Goal: Task Accomplishment & Management: Use online tool/utility

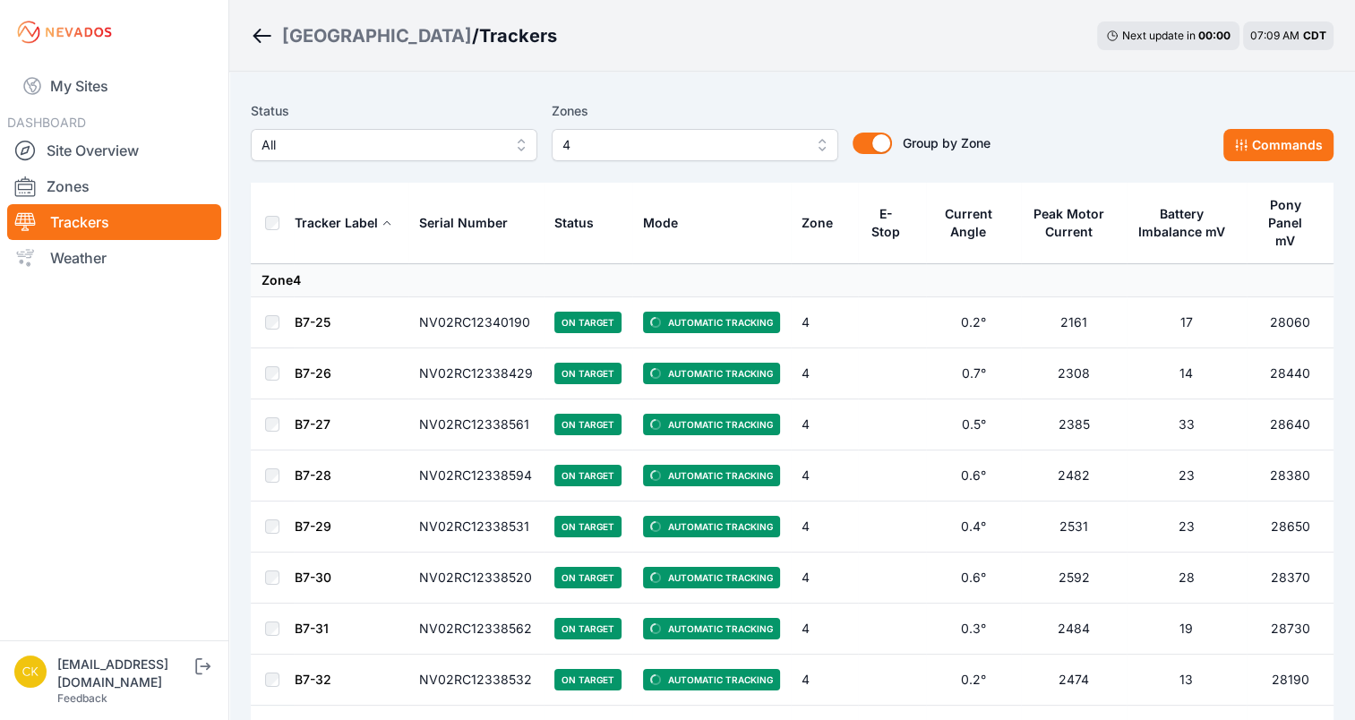
click at [667, 149] on span "4" at bounding box center [682, 144] width 240 height 21
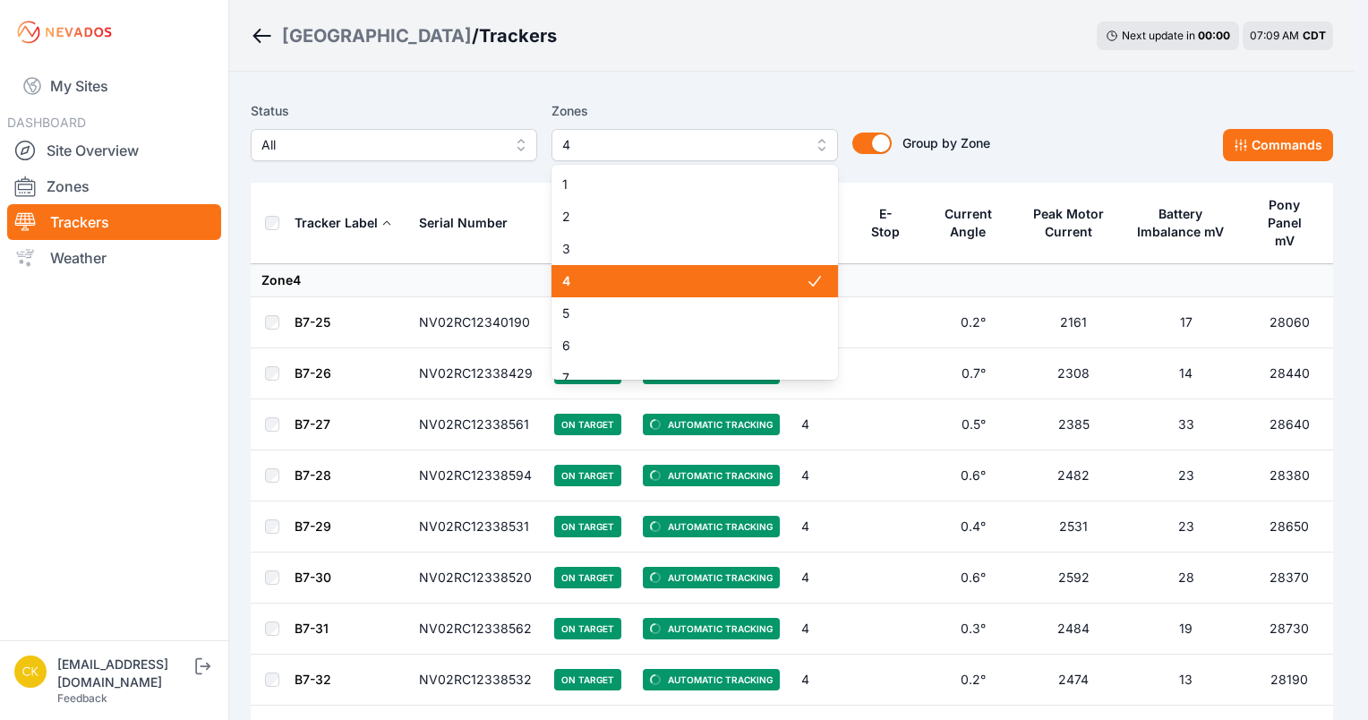
click at [630, 269] on div "4" at bounding box center [695, 281] width 287 height 32
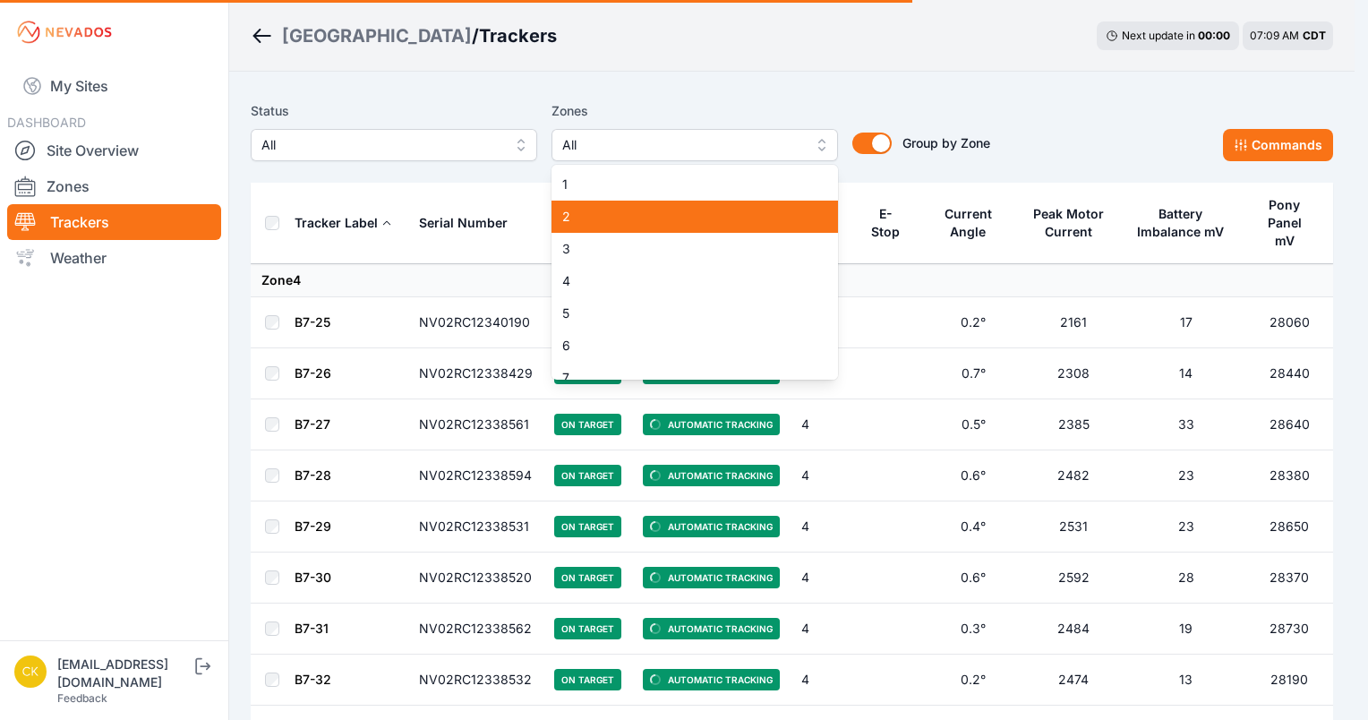
click at [630, 211] on span "2" at bounding box center [684, 217] width 244 height 18
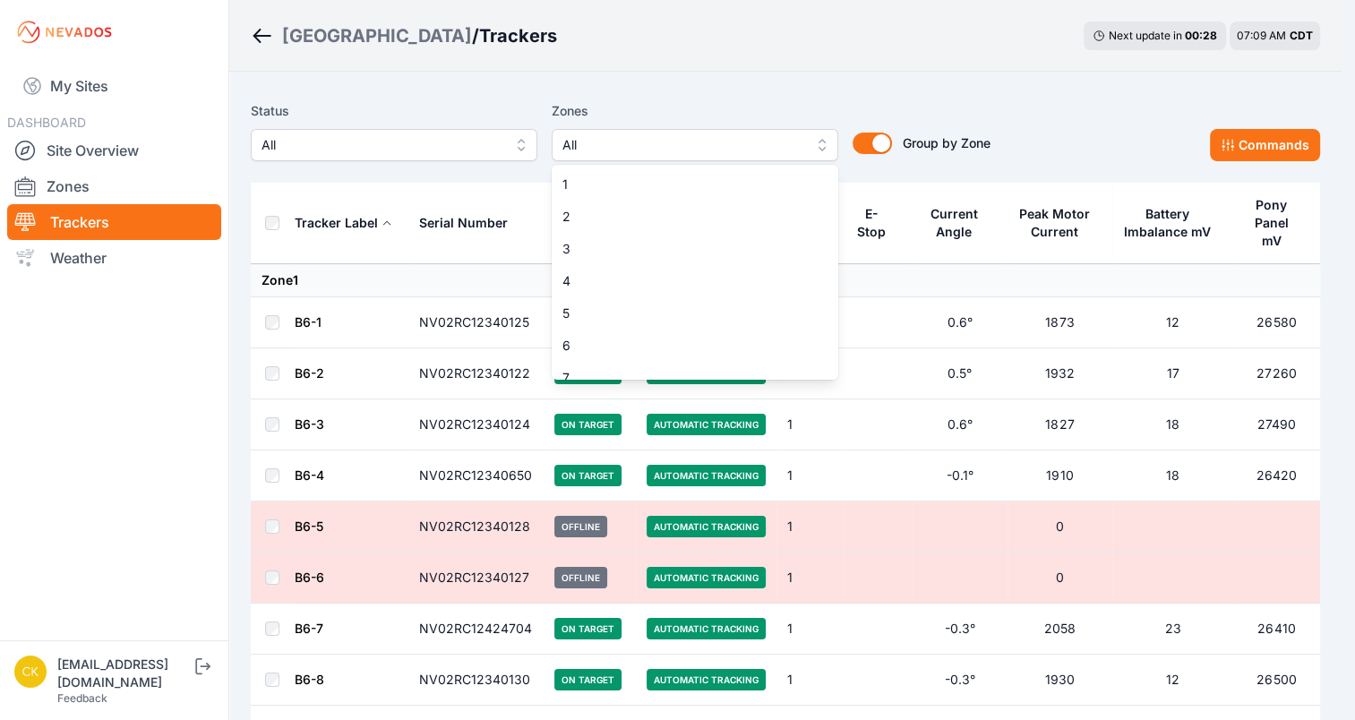
click at [661, 150] on span "All" at bounding box center [682, 144] width 240 height 21
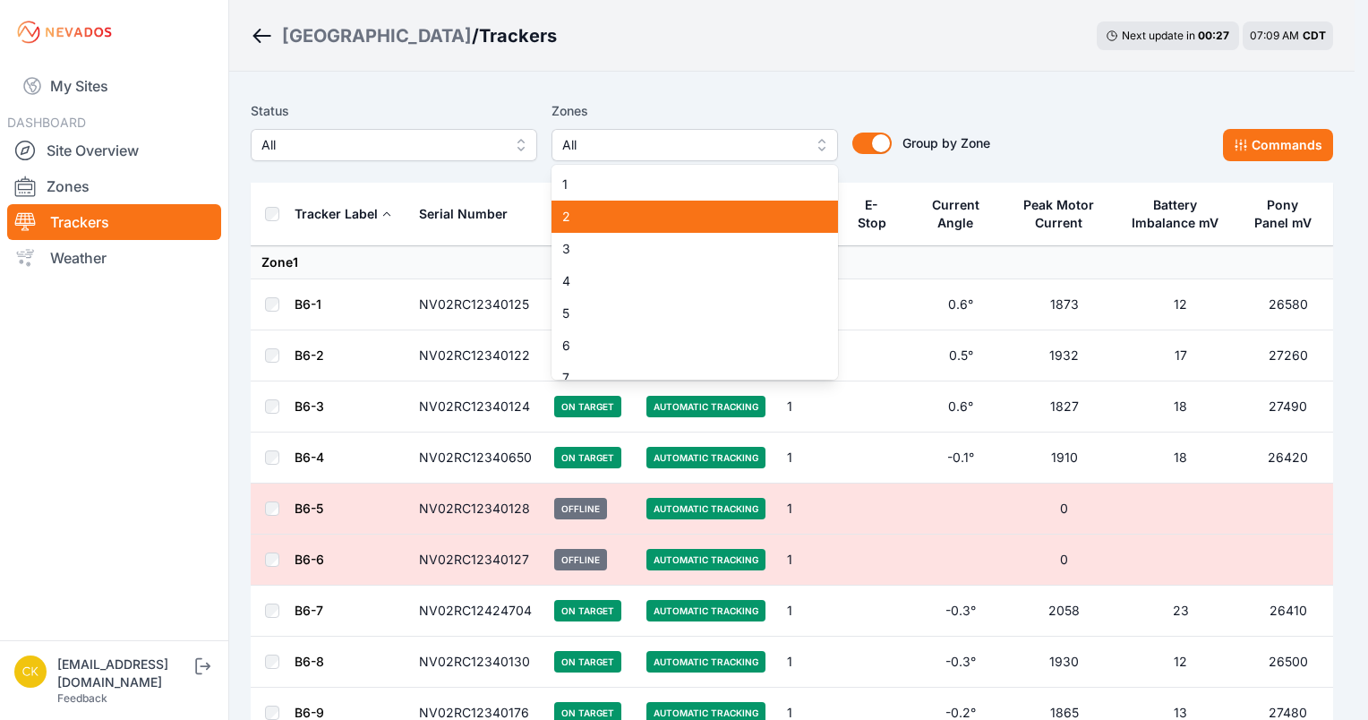
click at [635, 226] on span "2" at bounding box center [684, 217] width 244 height 18
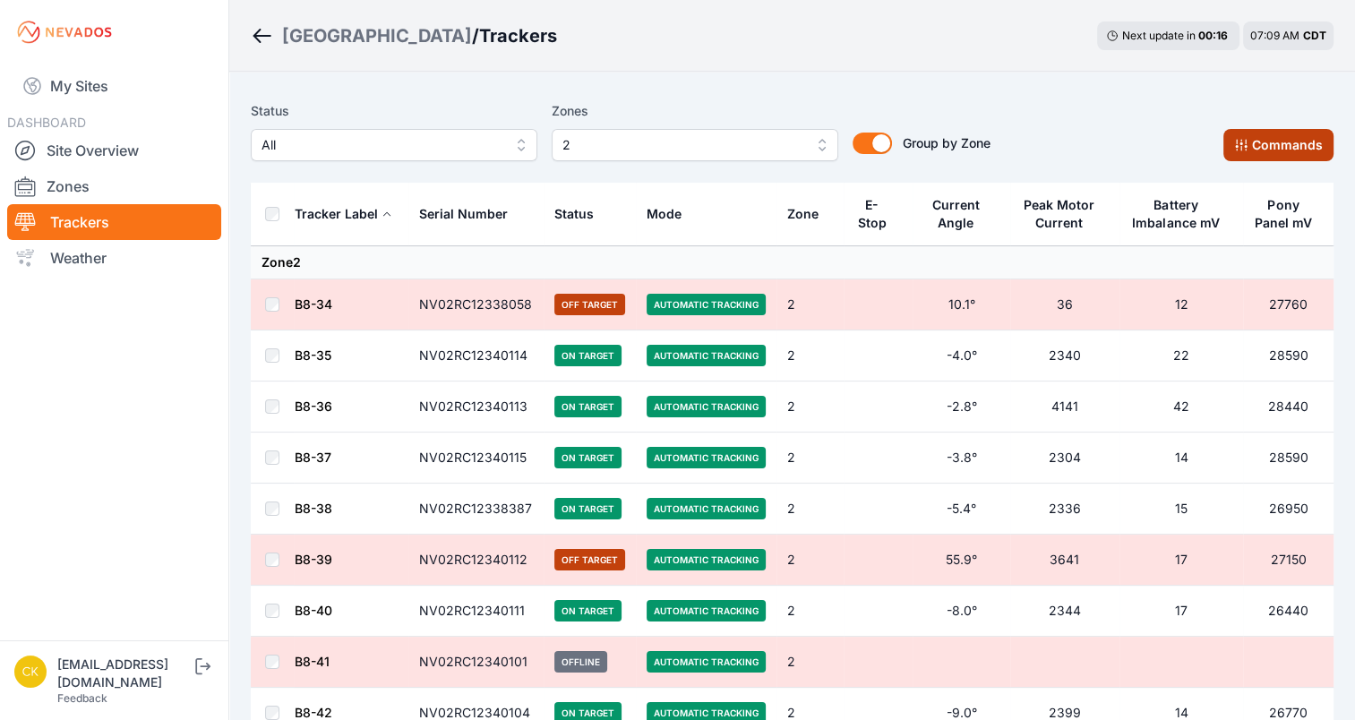
click at [1261, 157] on button "Commands" at bounding box center [1278, 145] width 110 height 32
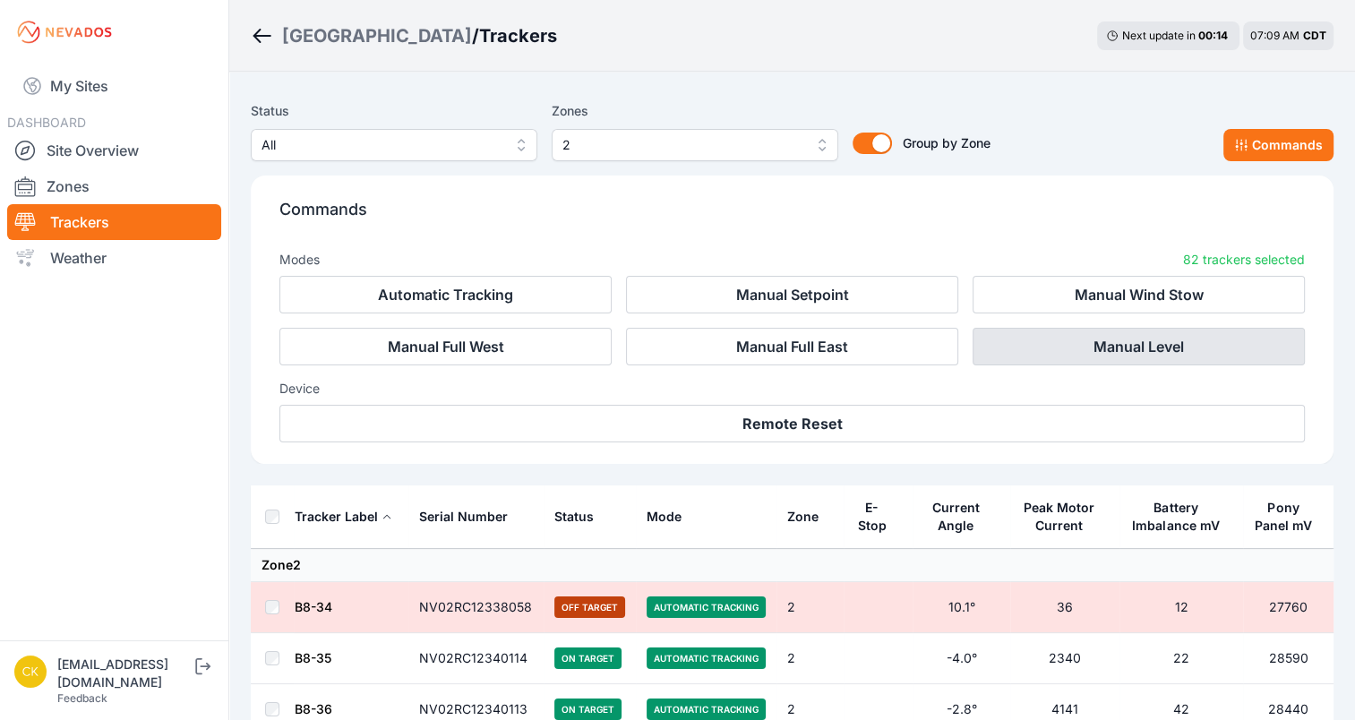
click at [1068, 359] on button "Manual Level" at bounding box center [1139, 347] width 332 height 38
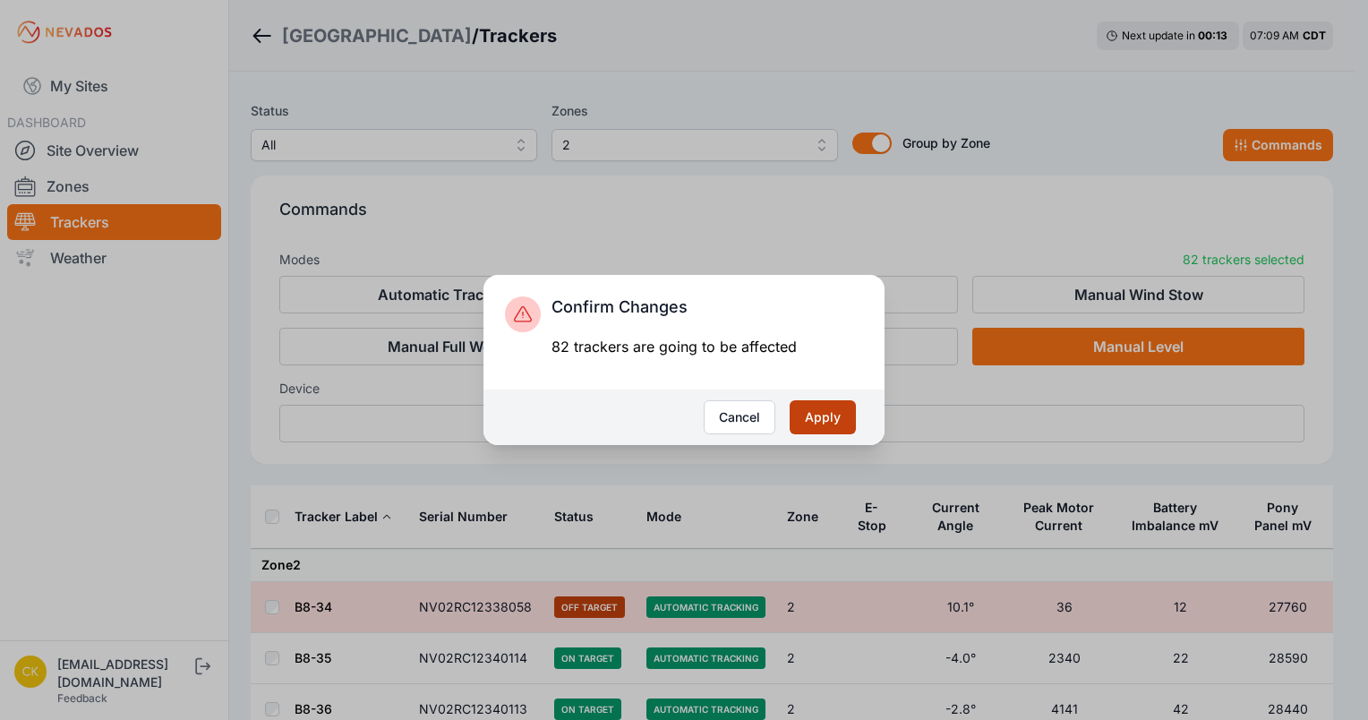
click at [828, 428] on button "Apply" at bounding box center [823, 417] width 66 height 34
